Goal: Task Accomplishment & Management: Use online tool/utility

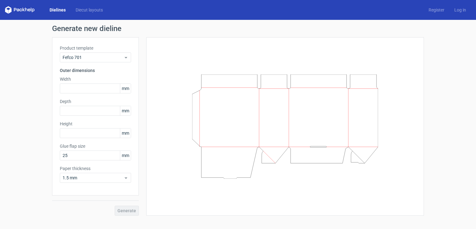
click at [60, 11] on link "Dielines" at bounding box center [58, 10] width 26 height 6
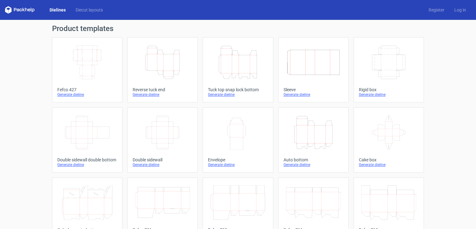
click at [313, 142] on icon "Height Depth Width" at bounding box center [313, 132] width 55 height 35
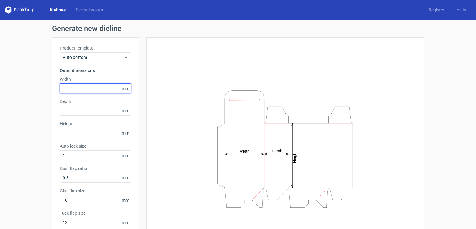
click at [89, 87] on input "text" at bounding box center [95, 88] width 71 height 10
type input "27"
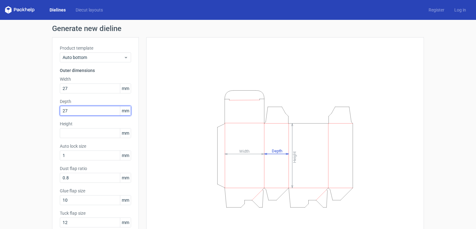
type input "27"
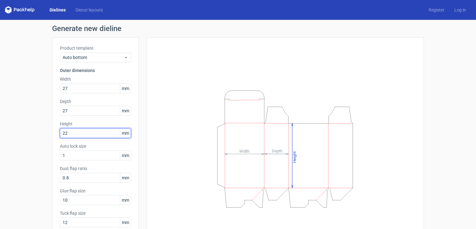
type input "2"
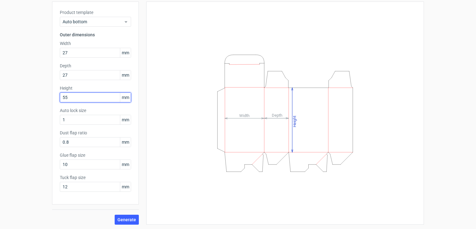
scroll to position [36, 0]
type input "55"
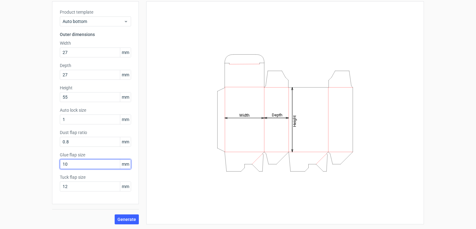
click at [104, 164] on input "10" at bounding box center [95, 164] width 71 height 10
type input "12"
click at [129, 218] on span "Generate" at bounding box center [127, 219] width 19 height 4
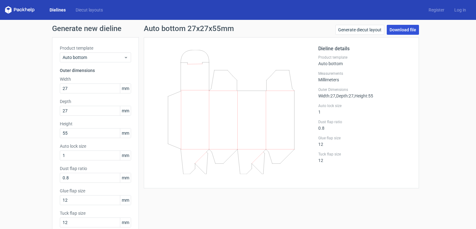
click at [406, 31] on link "Download file" at bounding box center [403, 30] width 32 height 10
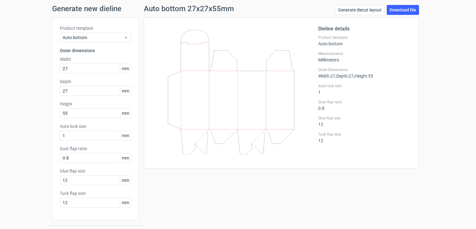
scroll to position [31, 0]
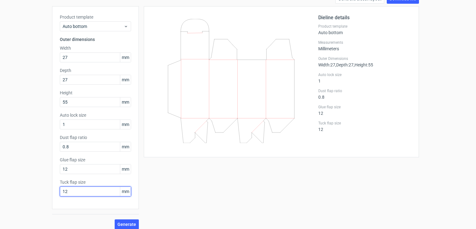
drag, startPoint x: 75, startPoint y: 194, endPoint x: 42, endPoint y: 202, distance: 33.8
click at [42, 202] on div "Generate new dieline Product template Auto bottom Outer dimensions Width 27 mm …" at bounding box center [238, 111] width 476 height 245
type input "10"
click at [115, 219] on button "Generate" at bounding box center [127, 224] width 24 height 10
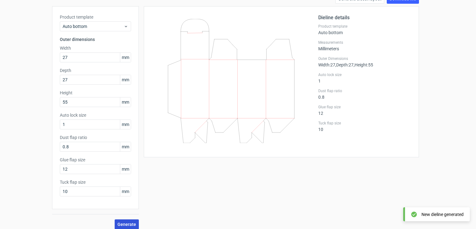
click at [121, 225] on span "Generate" at bounding box center [127, 224] width 19 height 4
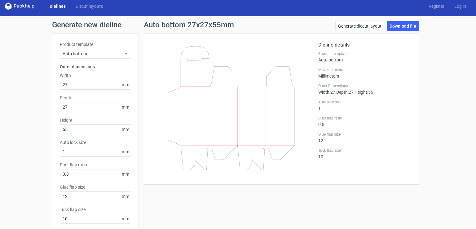
scroll to position [0, 0]
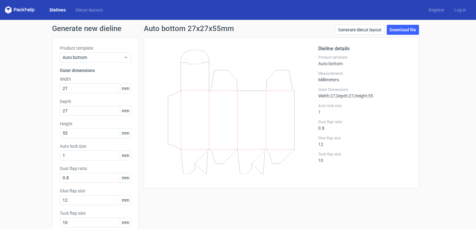
click at [62, 13] on link "Dielines" at bounding box center [58, 10] width 26 height 6
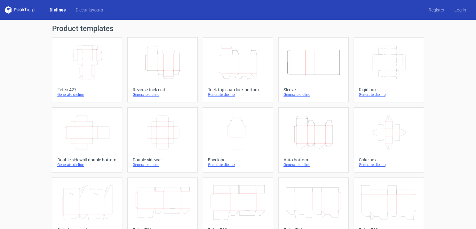
click at [288, 130] on icon "Height Depth Width" at bounding box center [313, 132] width 55 height 35
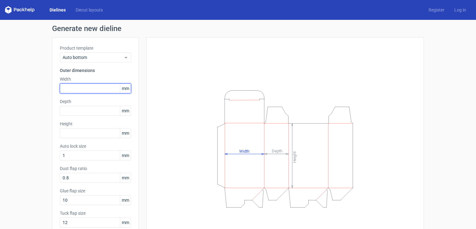
click at [82, 85] on input "text" at bounding box center [95, 88] width 71 height 10
type input "27"
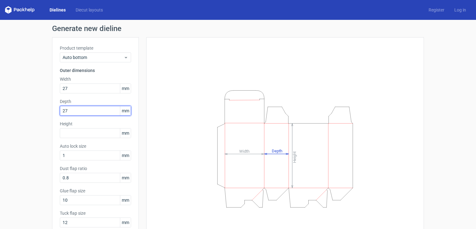
type input "27"
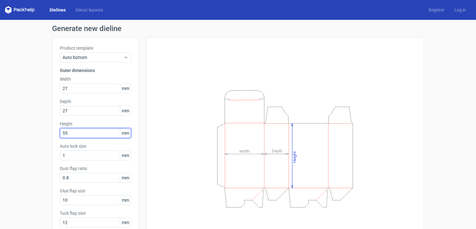
type input "55"
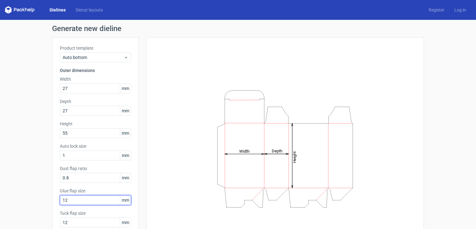
type input "12"
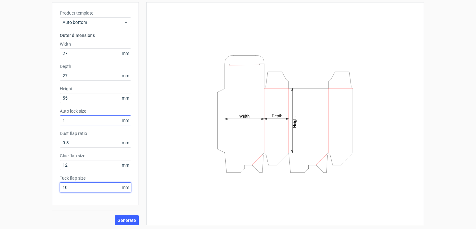
scroll to position [36, 0]
click at [131, 219] on span "Generate" at bounding box center [127, 219] width 19 height 4
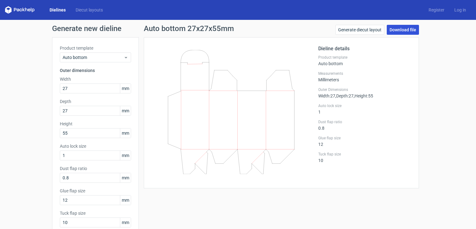
drag, startPoint x: 406, startPoint y: 30, endPoint x: 352, endPoint y: 37, distance: 54.4
click at [406, 30] on link "Download file" at bounding box center [403, 30] width 32 height 10
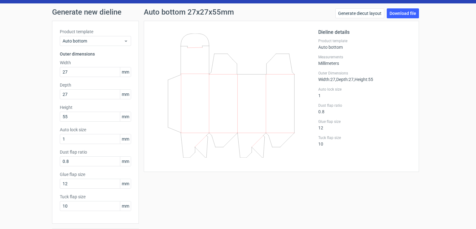
scroll to position [31, 0]
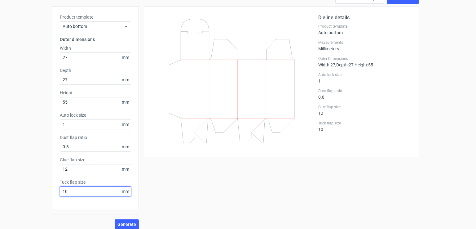
drag, startPoint x: 92, startPoint y: 192, endPoint x: 41, endPoint y: 194, distance: 50.9
click at [41, 194] on div "Generate new dieline Product template Auto bottom Outer dimensions Width 27 mm …" at bounding box center [238, 111] width 476 height 245
type input "7"
click at [130, 222] on span "Generate" at bounding box center [127, 224] width 19 height 4
drag, startPoint x: 79, startPoint y: 56, endPoint x: 41, endPoint y: 70, distance: 41.1
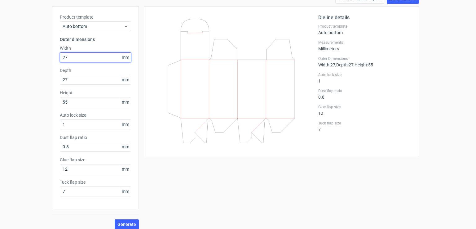
click at [43, 69] on div "Generate new dieline Product template Auto bottom Outer dimensions Width 27 mm …" at bounding box center [238, 111] width 476 height 245
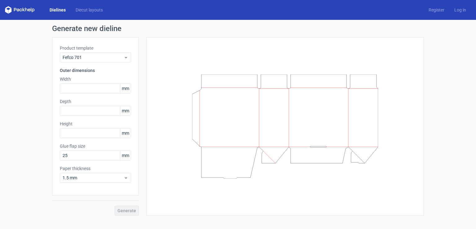
click at [62, 8] on link "Dielines" at bounding box center [58, 10] width 26 height 6
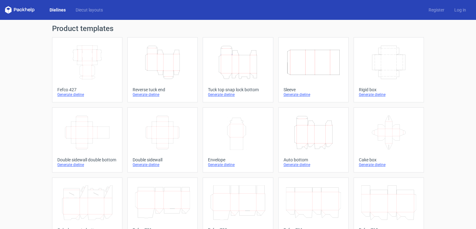
click at [313, 141] on icon "Height Depth Width" at bounding box center [313, 132] width 55 height 35
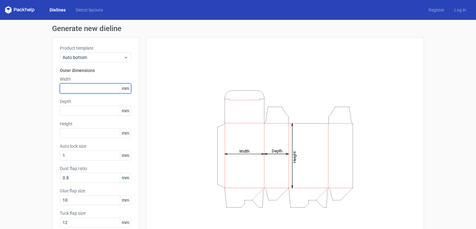
drag, startPoint x: 84, startPoint y: 91, endPoint x: 90, endPoint y: 100, distance: 10.2
click at [83, 91] on input "text" at bounding box center [95, 88] width 71 height 10
type input "27"
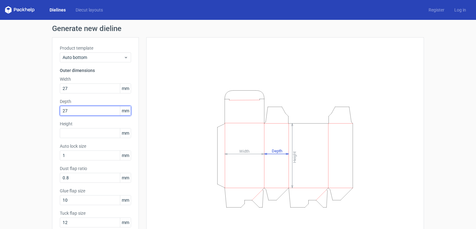
type input "27"
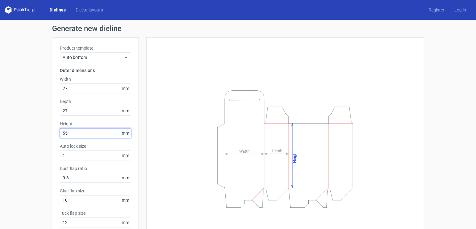
type input "55"
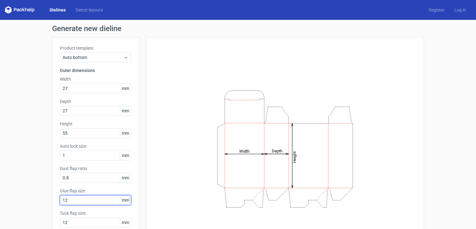
type input "12"
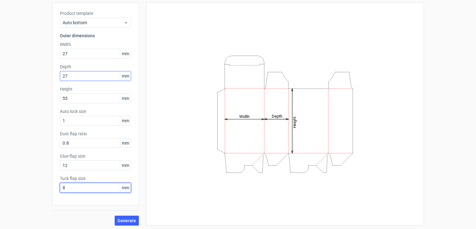
scroll to position [36, 0]
type input "8"
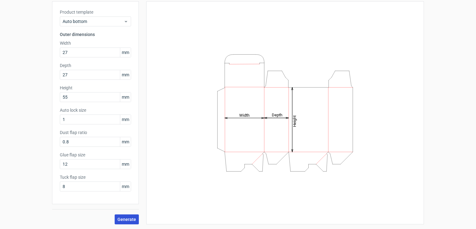
click at [123, 218] on span "Generate" at bounding box center [127, 219] width 19 height 4
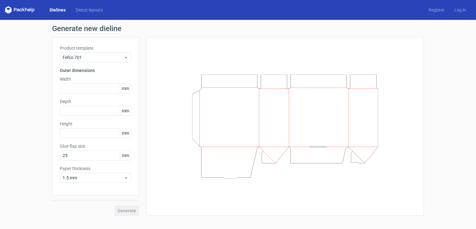
click at [58, 10] on link "Dielines" at bounding box center [58, 10] width 26 height 6
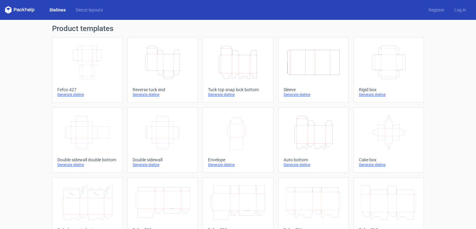
click at [299, 127] on icon "Height Depth Width" at bounding box center [313, 132] width 55 height 35
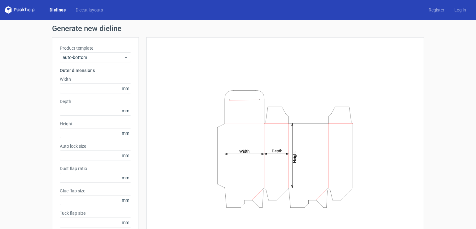
type input "1"
type input "0.8"
type input "10"
type input "12"
click at [79, 90] on input "text" at bounding box center [95, 88] width 71 height 10
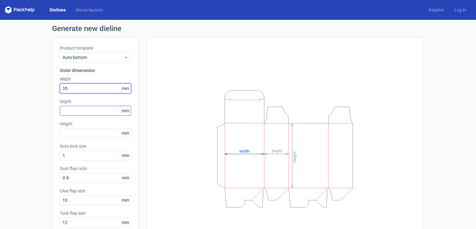
type input "35"
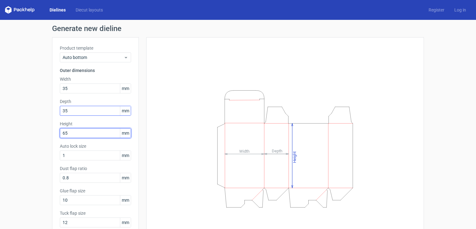
type input "65"
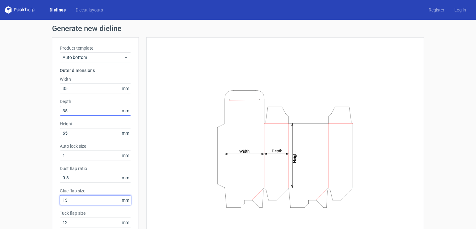
type input "13"
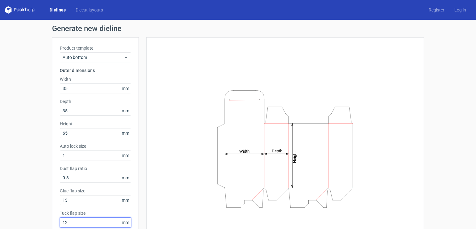
scroll to position [36, 0]
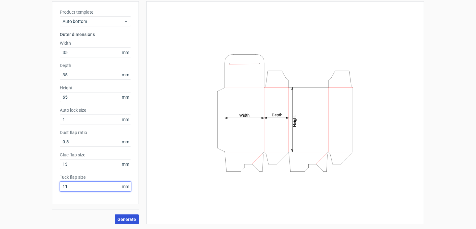
type input "11"
click at [127, 219] on span "Generate" at bounding box center [127, 219] width 19 height 4
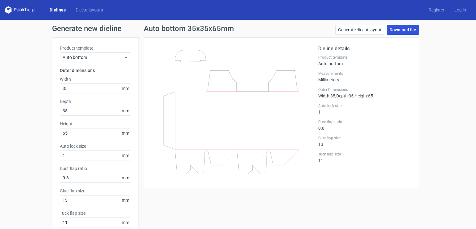
click at [405, 30] on link "Download file" at bounding box center [403, 30] width 32 height 10
click at [61, 11] on link "Dielines" at bounding box center [58, 10] width 26 height 6
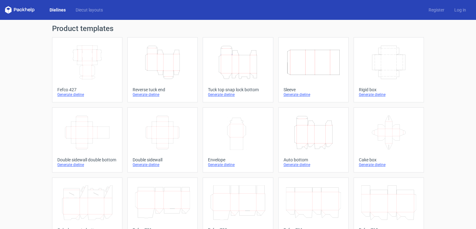
click at [297, 127] on icon "Height Depth Width" at bounding box center [313, 132] width 55 height 35
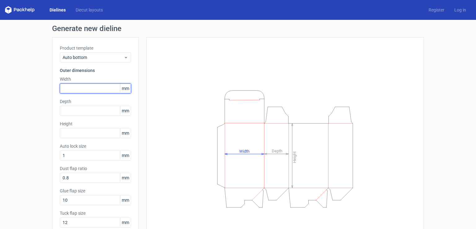
drag, startPoint x: 100, startPoint y: 88, endPoint x: 114, endPoint y: 109, distance: 25.7
click at [100, 88] on input "text" at bounding box center [95, 88] width 71 height 10
type input "38"
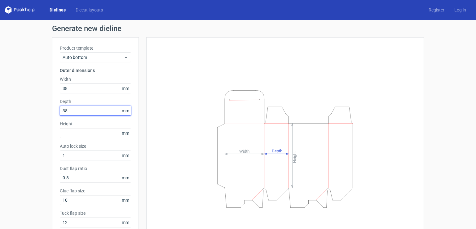
type input "38"
type input "70"
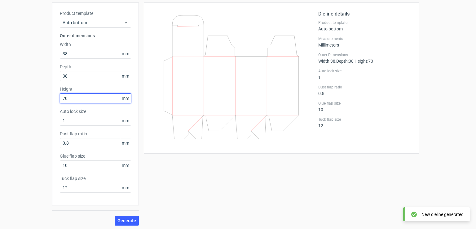
scroll to position [36, 0]
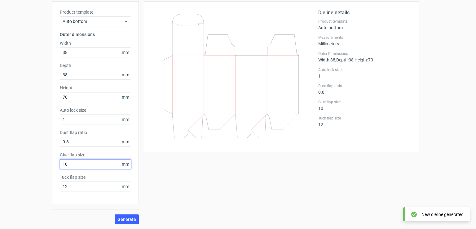
click at [97, 164] on input "10" at bounding box center [95, 164] width 71 height 10
type input "1"
type input "13"
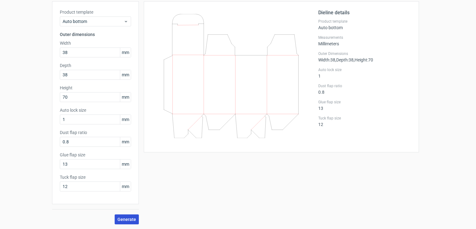
click at [128, 217] on span "Generate" at bounding box center [127, 219] width 19 height 4
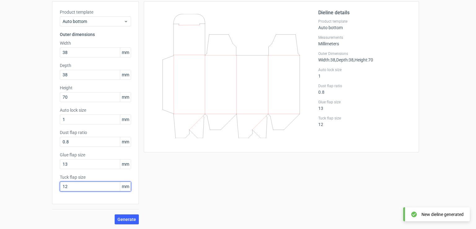
drag, startPoint x: 83, startPoint y: 184, endPoint x: 53, endPoint y: 193, distance: 31.2
click at [53, 193] on div "Product template Auto bottom Outer dimensions Width 38 mm Depth 38 mm Height 70…" at bounding box center [95, 102] width 87 height 203
click at [125, 220] on span "Generate" at bounding box center [127, 219] width 19 height 4
click at [125, 219] on span "Generate" at bounding box center [127, 219] width 19 height 4
click at [45, 197] on div "Generate new dieline Product template Auto bottom Outer dimensions Width 38 mm …" at bounding box center [238, 106] width 476 height 245
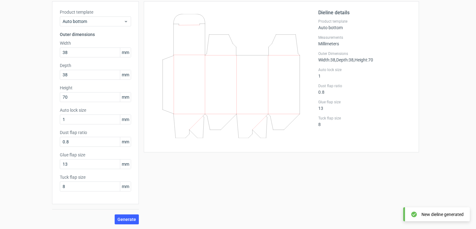
click at [48, 199] on div "Generate new dieline Product template Auto bottom Outer dimensions Width 38 mm …" at bounding box center [238, 106] width 476 height 245
drag, startPoint x: 66, startPoint y: 189, endPoint x: 45, endPoint y: 199, distance: 23.6
click at [46, 198] on div "Generate new dieline Product template Auto bottom Outer dimensions Width 38 mm …" at bounding box center [238, 106] width 476 height 245
type input "12"
click at [115, 214] on button "Generate" at bounding box center [127, 219] width 24 height 10
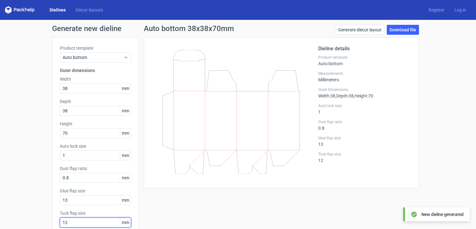
scroll to position [0, 0]
click at [393, 29] on link "Download file" at bounding box center [403, 30] width 32 height 10
click at [64, 10] on link "Dielines" at bounding box center [58, 10] width 26 height 6
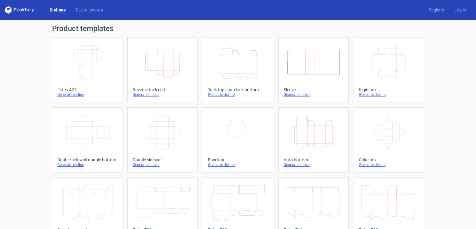
click at [304, 136] on icon "Height Depth Width" at bounding box center [313, 132] width 55 height 35
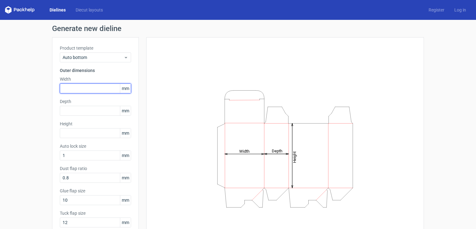
click at [79, 86] on input "text" at bounding box center [95, 88] width 71 height 10
click at [63, 11] on link "Dielines" at bounding box center [58, 10] width 26 height 6
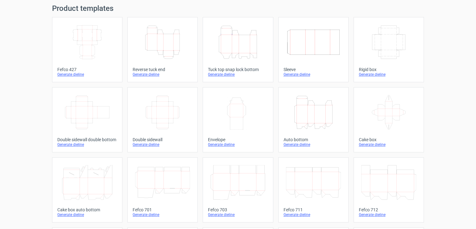
scroll to position [31, 0]
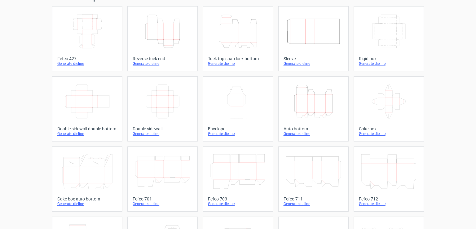
click at [295, 114] on icon "Height Depth Width" at bounding box center [313, 101] width 55 height 35
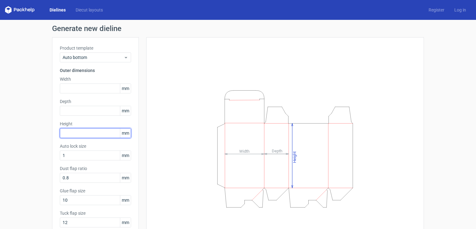
click at [67, 133] on input "text" at bounding box center [95, 133] width 71 height 10
type input "44"
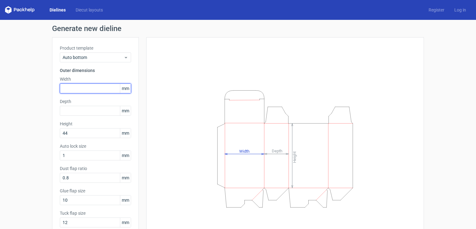
click at [83, 90] on input "text" at bounding box center [95, 88] width 71 height 10
type input "124"
click at [102, 112] on input "text" at bounding box center [95, 111] width 71 height 10
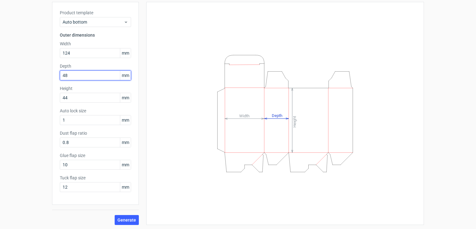
scroll to position [36, 0]
type input "48"
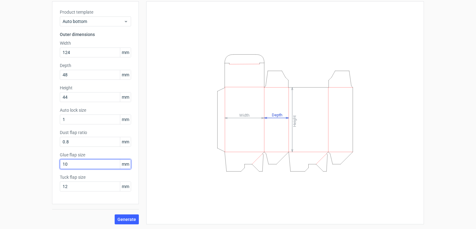
click at [54, 168] on div "Product template Auto bottom Outer dimensions Width 124 mm Depth 48 mm Height 4…" at bounding box center [95, 102] width 87 height 203
type input "13"
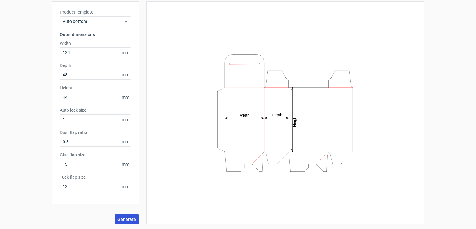
click at [130, 219] on span "Generate" at bounding box center [127, 219] width 19 height 4
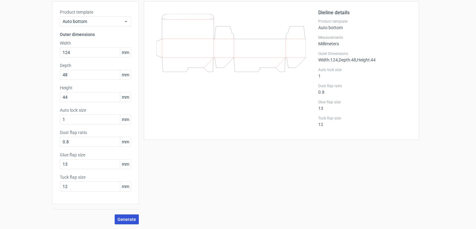
click at [127, 220] on span "Generate" at bounding box center [127, 219] width 19 height 4
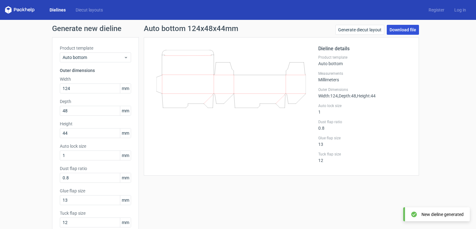
click at [398, 30] on link "Download file" at bounding box center [403, 30] width 32 height 10
click at [59, 10] on link "Dielines" at bounding box center [58, 10] width 26 height 6
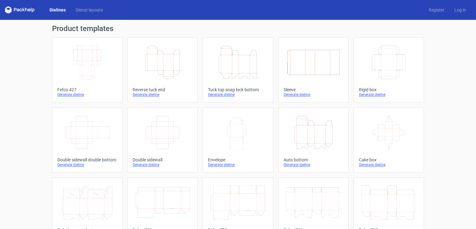
click at [310, 137] on icon "Height Depth Width" at bounding box center [313, 132] width 55 height 35
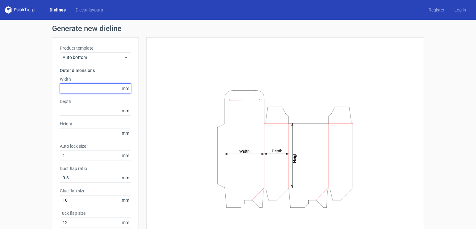
click at [90, 88] on input "text" at bounding box center [95, 88] width 71 height 10
type input "55"
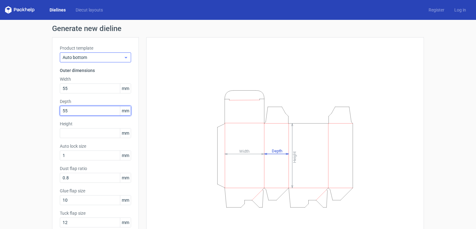
type input "55"
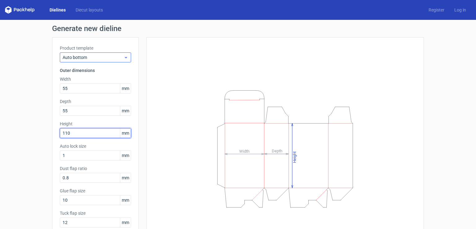
type input "110"
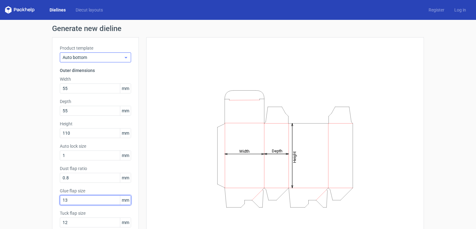
type input "13"
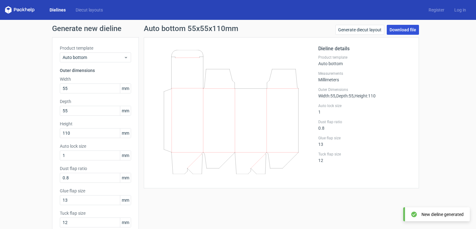
click at [400, 31] on link "Download file" at bounding box center [403, 30] width 32 height 10
